Goal: Task Accomplishment & Management: Complete application form

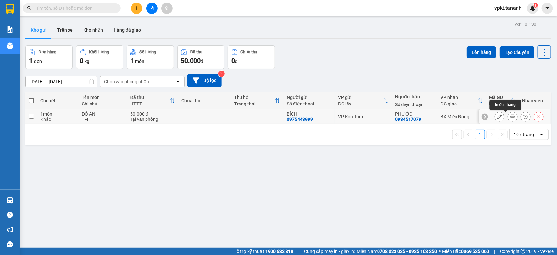
click at [511, 118] on icon at bounding box center [513, 116] width 5 height 5
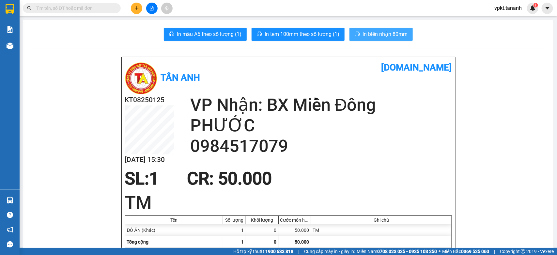
click at [374, 36] on span "In biên nhận 80mm" at bounding box center [385, 34] width 45 height 8
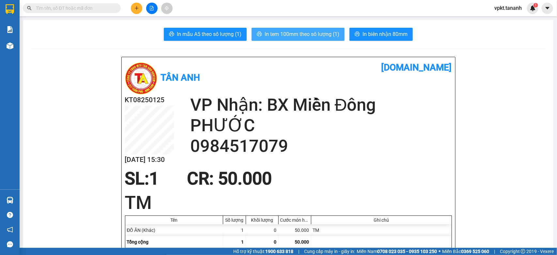
click at [306, 34] on span "In tem 100mm theo số lượng (1)" at bounding box center [302, 34] width 75 height 8
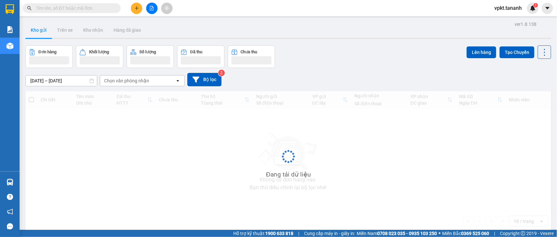
click at [135, 7] on icon "plus" at bounding box center [137, 8] width 5 height 5
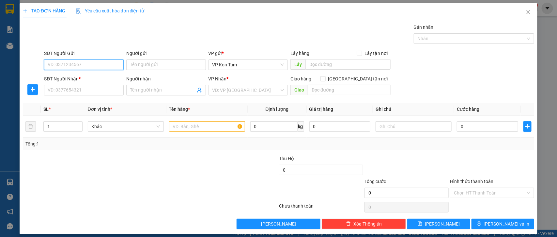
click at [81, 68] on input "SĐT Người Gửi" at bounding box center [84, 64] width 80 height 10
type input "0935278779"
click at [137, 66] on input "Người gửi" at bounding box center [166, 64] width 80 height 10
type input "MÁY TÍNH TIẾN DŨNG"
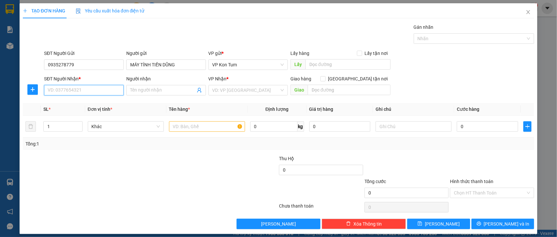
click at [92, 90] on input "SĐT Người Nhận *" at bounding box center [84, 90] width 80 height 10
type input "0909609025"
click at [141, 88] on input "Người nhận" at bounding box center [162, 90] width 65 height 7
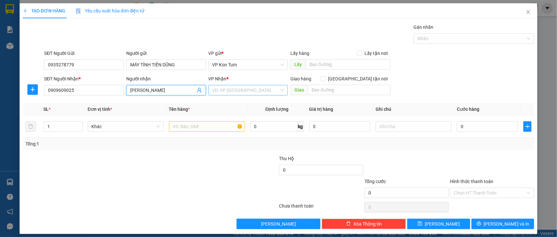
type input "[PERSON_NAME]"
click at [213, 89] on input "search" at bounding box center [246, 90] width 67 height 10
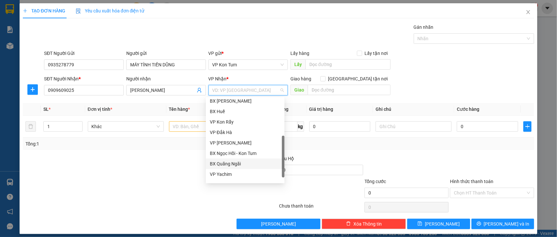
scroll to position [73, 0]
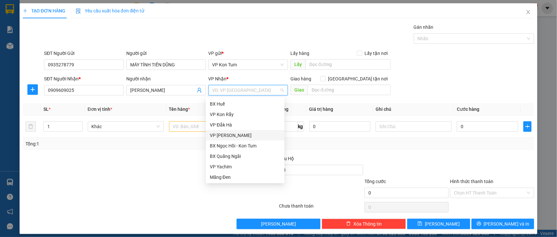
click at [252, 139] on div "VP [PERSON_NAME]" at bounding box center [245, 135] width 79 height 10
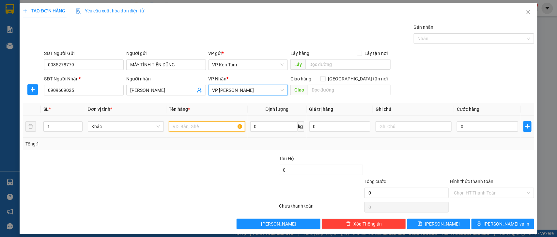
click at [181, 128] on input "text" at bounding box center [207, 126] width 76 height 10
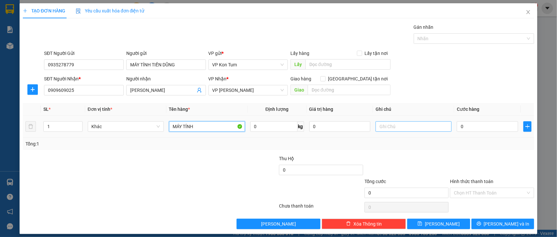
type input "MÁY TÍNH"
click at [407, 130] on input "text" at bounding box center [414, 126] width 76 height 10
type input "R"
type input "TM"
click at [469, 129] on input "0" at bounding box center [487, 126] width 61 height 10
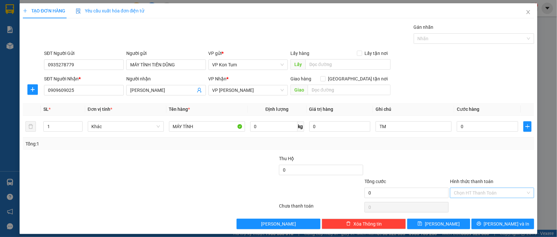
click at [457, 195] on input "Hình thức thanh toán" at bounding box center [490, 193] width 72 height 10
click at [461, 152] on div "Tại văn phòng" at bounding box center [486, 148] width 75 height 7
click at [463, 126] on input "0" at bounding box center [487, 126] width 61 height 10
type input "5"
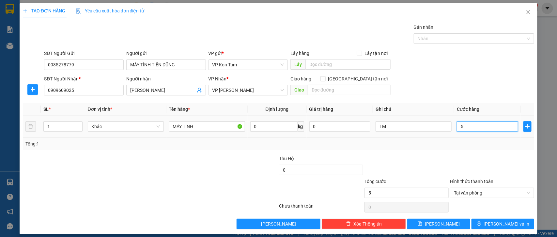
type input "50"
type input "500"
type input "5.000"
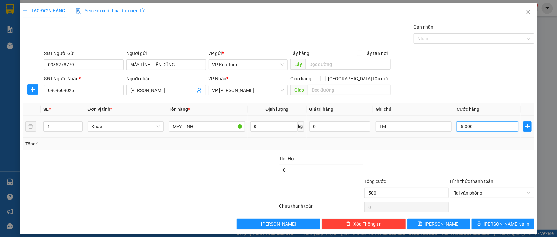
type input "5.000"
type input "50.000"
click at [505, 226] on span "[PERSON_NAME] và In" at bounding box center [507, 223] width 46 height 7
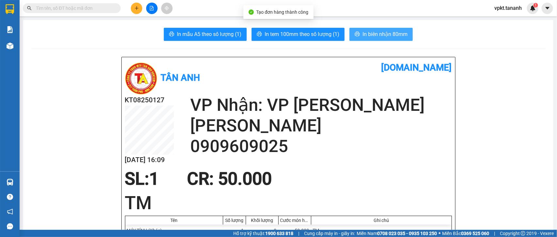
click at [366, 30] on span "In biên nhận 80mm" at bounding box center [385, 34] width 45 height 8
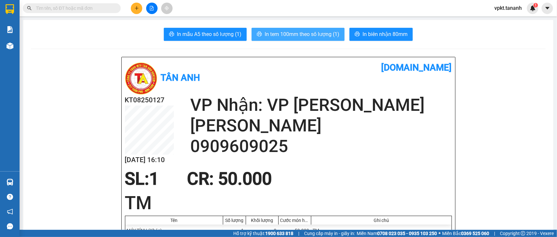
click at [290, 34] on span "In tem 100mm theo số lượng (1)" at bounding box center [302, 34] width 75 height 8
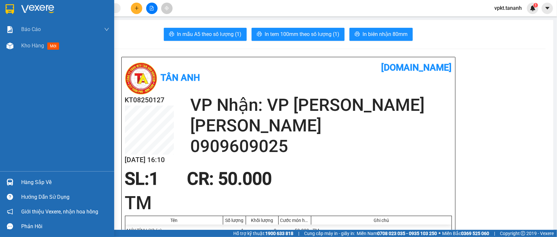
click at [60, 14] on div at bounding box center [57, 10] width 114 height 21
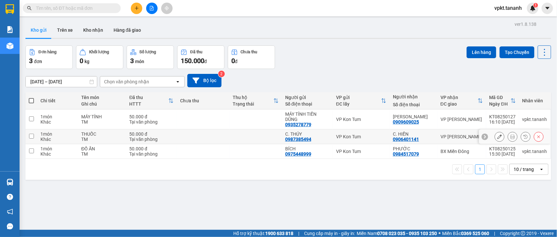
click at [511, 137] on icon at bounding box center [513, 136] width 5 height 5
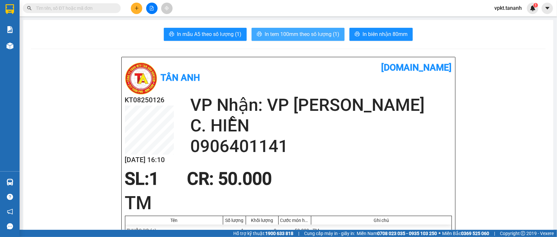
click at [282, 35] on span "In tem 100mm theo số lượng (1)" at bounding box center [302, 34] width 75 height 8
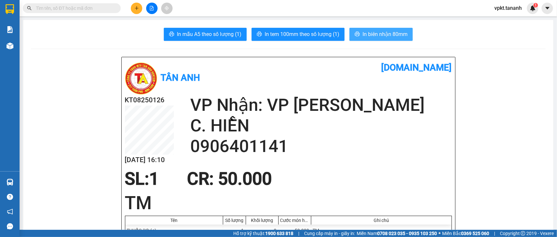
click at [363, 29] on button "In biên nhận 80mm" at bounding box center [381, 34] width 63 height 13
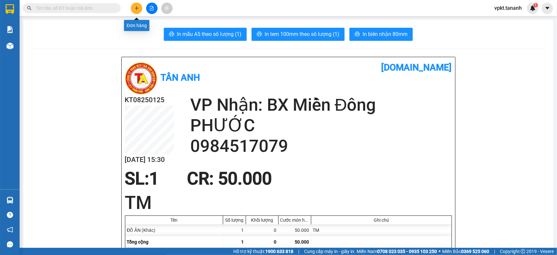
click at [134, 7] on button at bounding box center [136, 8] width 11 height 11
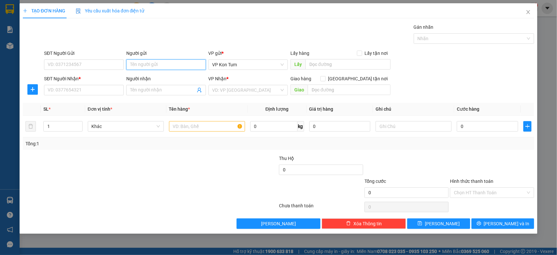
click at [145, 67] on input "Người gửi" at bounding box center [166, 64] width 80 height 10
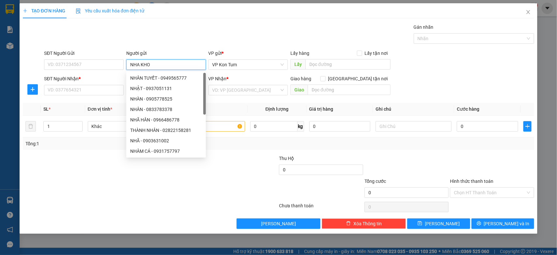
type input "NHA KHOA"
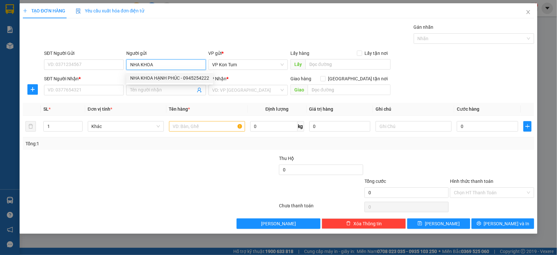
click at [165, 77] on div "NHA KHOA HẠNH PHÚC - 0945254222" at bounding box center [169, 77] width 79 height 7
type input "0945254222"
type input "NHA KHOA HẠNH PHÚC"
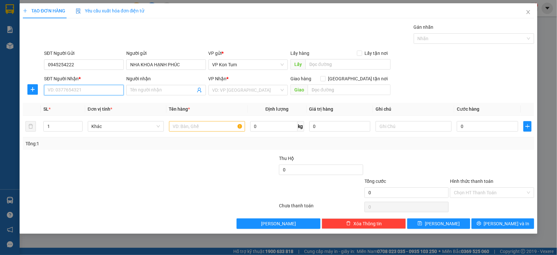
click at [71, 90] on input "SĐT Người Nhận *" at bounding box center [84, 90] width 80 height 10
click at [73, 90] on input "SĐT Người Nhận *" at bounding box center [84, 90] width 80 height 10
click at [144, 92] on input "Người nhận" at bounding box center [162, 90] width 65 height 7
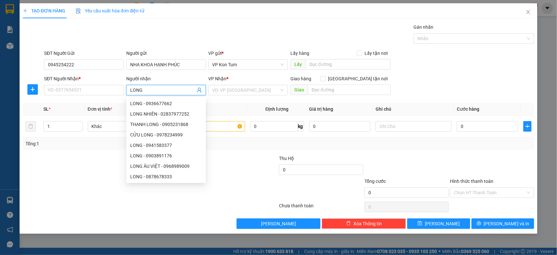
click at [128, 89] on span "LONG" at bounding box center [166, 90] width 80 height 10
click at [132, 91] on input "LONG" at bounding box center [162, 90] width 65 height 7
click at [130, 90] on span "LONG" at bounding box center [166, 90] width 80 height 10
drag, startPoint x: 144, startPoint y: 89, endPoint x: 126, endPoint y: 85, distance: 18.1
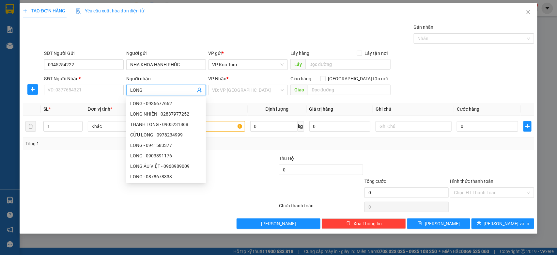
click at [126, 85] on span "LONG" at bounding box center [166, 90] width 80 height 10
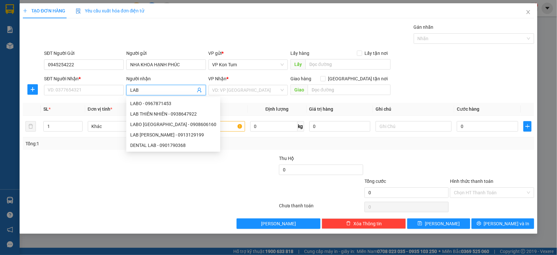
type input "LAB"
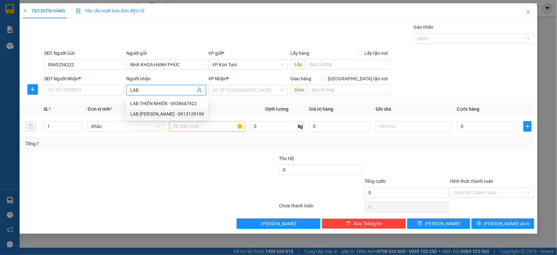
click at [159, 113] on div "LAB NGUYỄN LONG - 0913129199" at bounding box center [167, 113] width 74 height 7
type input "0913129199"
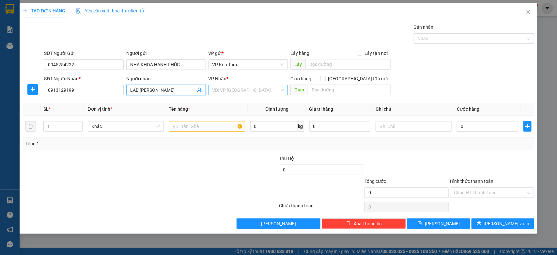
type input "LAB NGUYỄN LONG"
click at [229, 92] on input "search" at bounding box center [246, 90] width 67 height 10
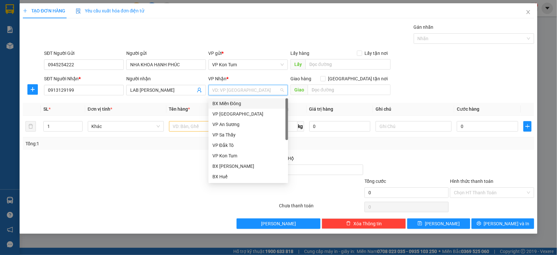
click at [237, 107] on div "BX Miền Đông" at bounding box center [249, 103] width 72 height 7
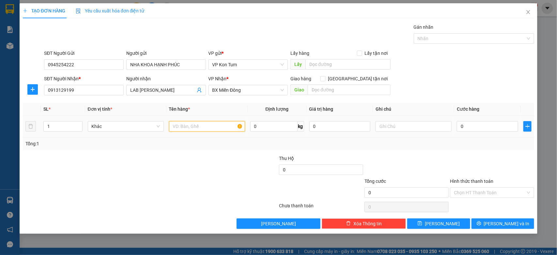
click at [188, 127] on input "text" at bounding box center [207, 126] width 76 height 10
type input "RĂNG"
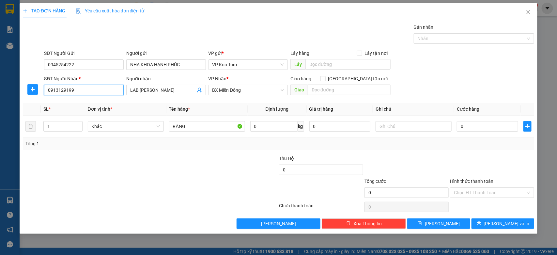
click at [94, 88] on input "0913129199" at bounding box center [84, 90] width 80 height 10
drag, startPoint x: 90, startPoint y: 88, endPoint x: 32, endPoint y: 82, distance: 58.5
click at [32, 82] on div "SĐT Người Nhận * 0913129199 0913129199 Người nhận LAB NGUYỄN LONG VP Nhận * BX …" at bounding box center [278, 86] width 513 height 23
click at [32, 82] on div at bounding box center [33, 83] width 20 height 3
click at [80, 91] on input "0913129199" at bounding box center [84, 90] width 80 height 10
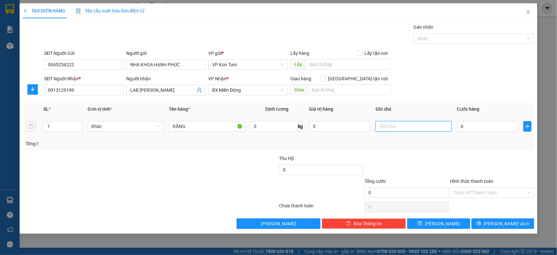
click at [384, 128] on input "text" at bounding box center [414, 126] width 76 height 10
type input "TM"
click at [466, 126] on input "0" at bounding box center [487, 126] width 61 height 10
type input "4"
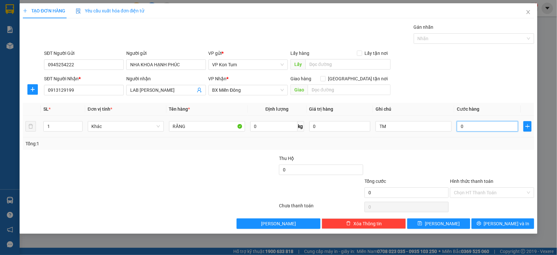
type input "4"
type input "40"
type input "400"
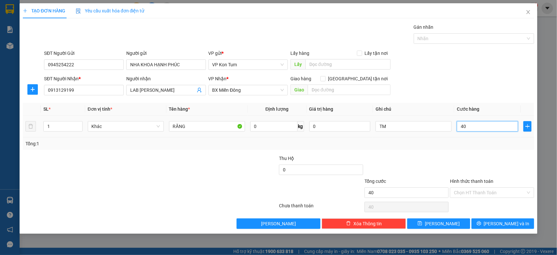
type input "400"
type input "4.000"
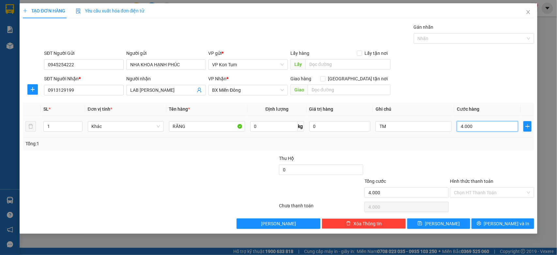
type input "40.000"
click at [210, 163] on div at bounding box center [236, 166] width 86 height 23
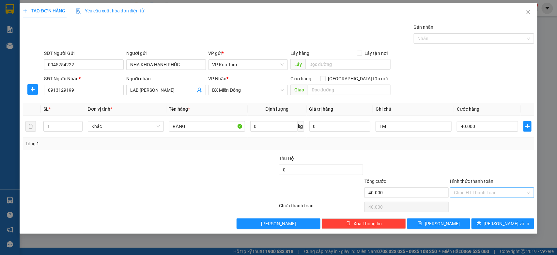
click at [471, 190] on input "Hình thức thanh toán" at bounding box center [490, 193] width 72 height 10
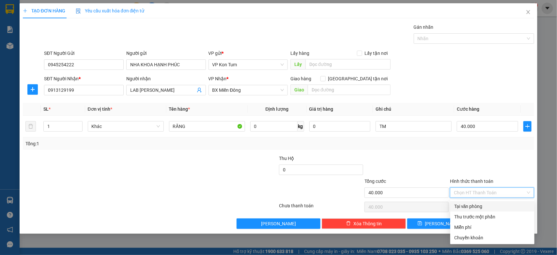
click at [465, 205] on div "Tại văn phòng" at bounding box center [493, 206] width 76 height 7
type input "0"
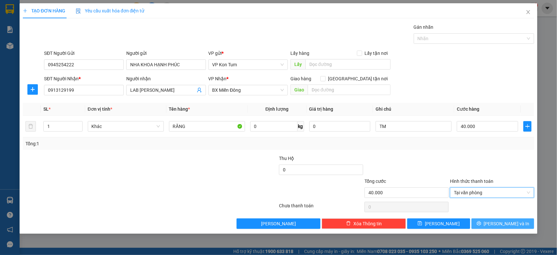
click at [482, 226] on icon "printer" at bounding box center [479, 223] width 5 height 5
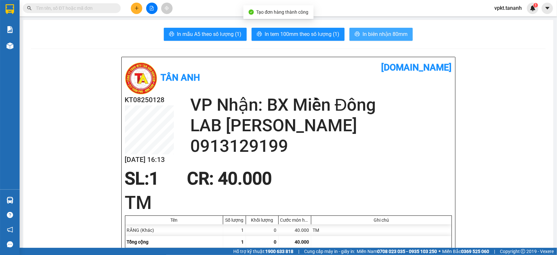
click at [391, 29] on button "In biên nhận 80mm" at bounding box center [381, 34] width 63 height 13
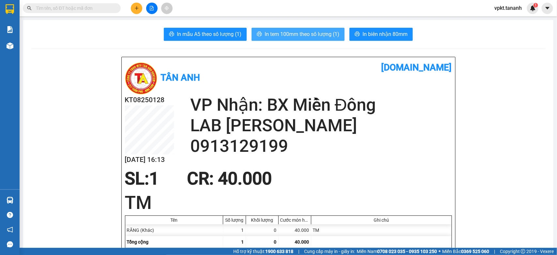
click at [311, 32] on span "In tem 100mm theo số lượng (1)" at bounding box center [302, 34] width 75 height 8
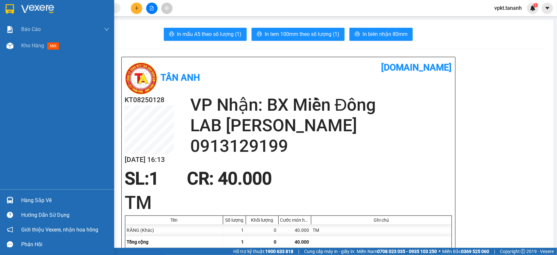
click at [0, 10] on div at bounding box center [57, 10] width 114 height 21
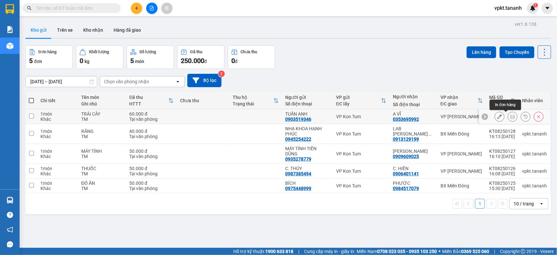
click at [511, 115] on icon at bounding box center [513, 116] width 5 height 5
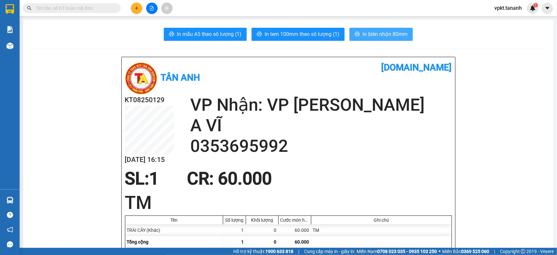
click at [363, 35] on span "In biên nhận 80mm" at bounding box center [385, 34] width 45 height 8
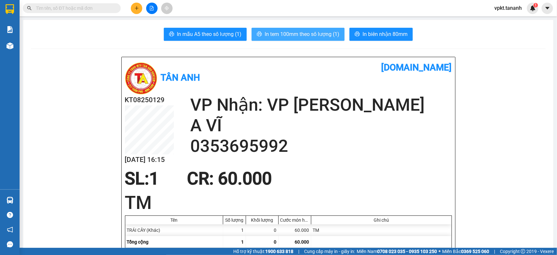
click at [322, 35] on span "In tem 100mm theo số lượng (1)" at bounding box center [302, 34] width 75 height 8
click at [319, 34] on span "In tem 100mm theo số lượng (1)" at bounding box center [302, 34] width 75 height 8
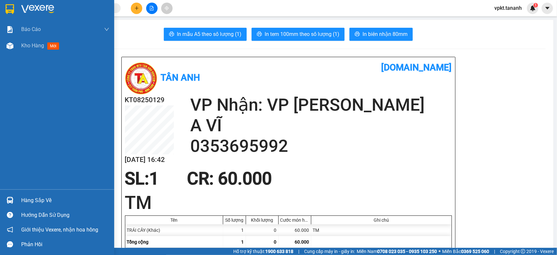
click at [53, 10] on img at bounding box center [37, 9] width 33 height 10
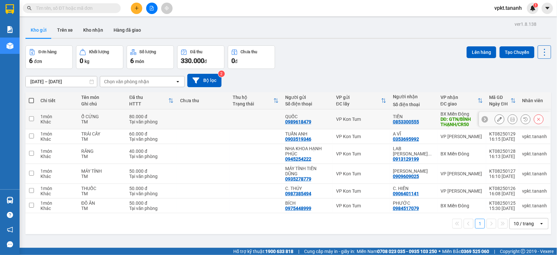
click at [511, 119] on icon at bounding box center [513, 119] width 5 height 5
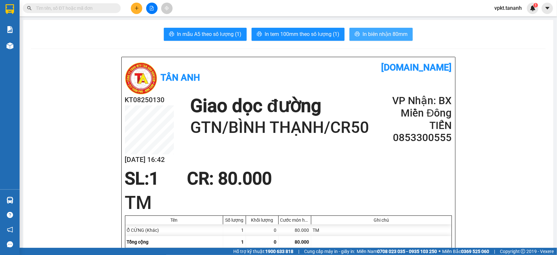
click at [375, 36] on span "In biên nhận 80mm" at bounding box center [385, 34] width 45 height 8
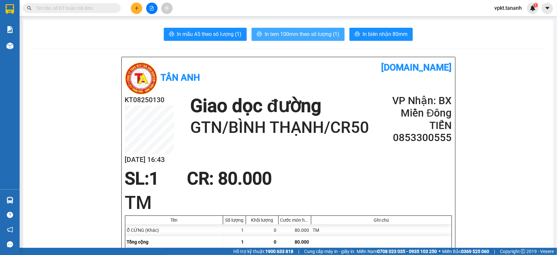
click at [276, 35] on span "In tem 100mm theo số lượng (1)" at bounding box center [302, 34] width 75 height 8
